Goal: Register for event/course

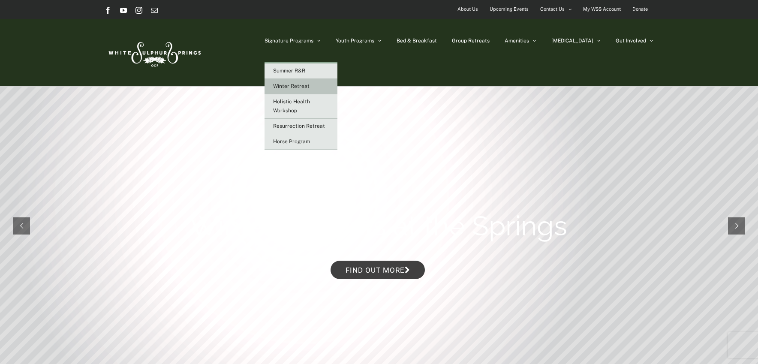
click at [310, 85] on span "Winter Retreat" at bounding box center [291, 86] width 36 height 6
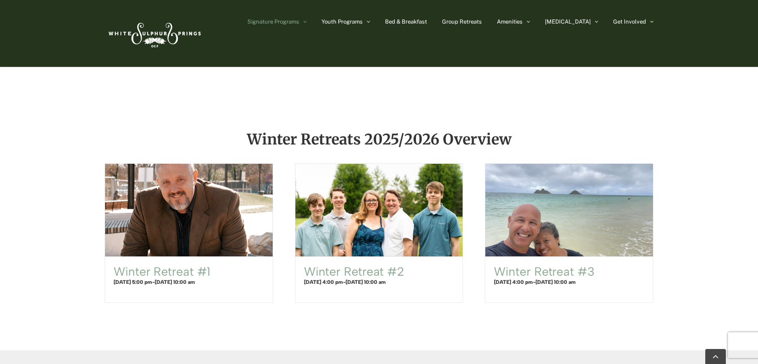
scroll to position [472, 0]
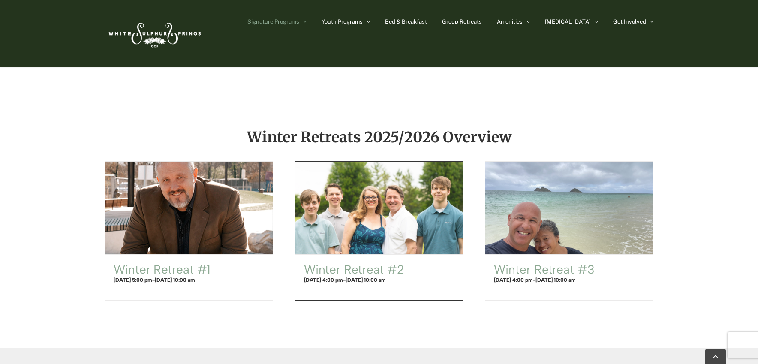
click at [407, 202] on span "Winter Retreat #2" at bounding box center [379, 208] width 184 height 102
